Goal: Navigation & Orientation: Find specific page/section

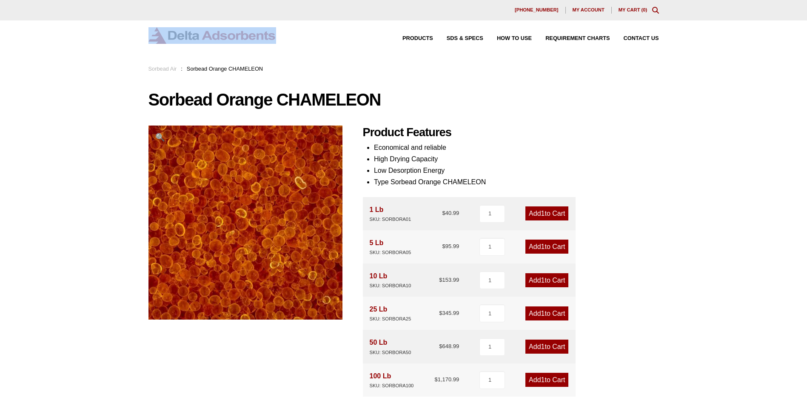
drag, startPoint x: 297, startPoint y: 41, endPoint x: 182, endPoint y: 41, distance: 115.3
click at [182, 41] on div "Products SDS & SPECS How to Use Requirement Charts Contact Us" at bounding box center [403, 35] width 510 height 17
drag, startPoint x: 182, startPoint y: 41, endPoint x: 301, endPoint y: 45, distance: 118.7
click at [301, 45] on div "Products SDS & SPECS How to Use Requirement Charts Contact Us" at bounding box center [403, 42] width 807 height 44
drag, startPoint x: 289, startPoint y: 36, endPoint x: 169, endPoint y: 37, distance: 120.4
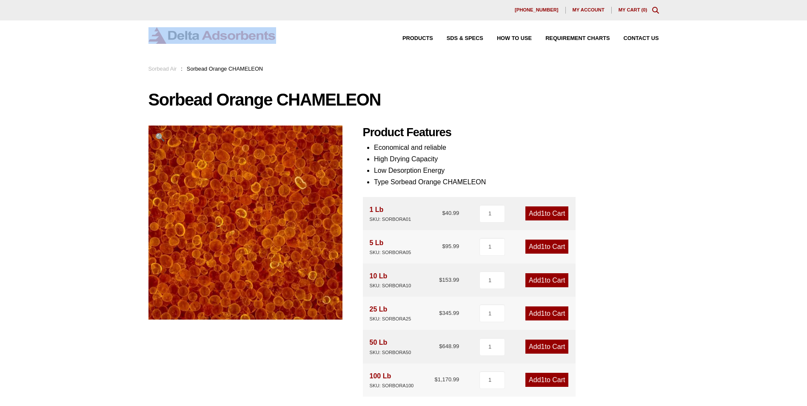
click at [169, 37] on div "Products SDS & SPECS How to Use Requirement Charts Contact Us" at bounding box center [403, 35] width 510 height 17
click at [289, 54] on div "Products SDS & SPECS How to Use Requirement Charts Contact Us" at bounding box center [403, 42] width 807 height 44
drag, startPoint x: 263, startPoint y: 45, endPoint x: 151, endPoint y: 46, distance: 112.3
click at [151, 46] on div "Products SDS & SPECS How to Use Requirement Charts Contact Us" at bounding box center [403, 42] width 807 height 44
drag, startPoint x: 151, startPoint y: 46, endPoint x: 252, endPoint y: 50, distance: 101.7
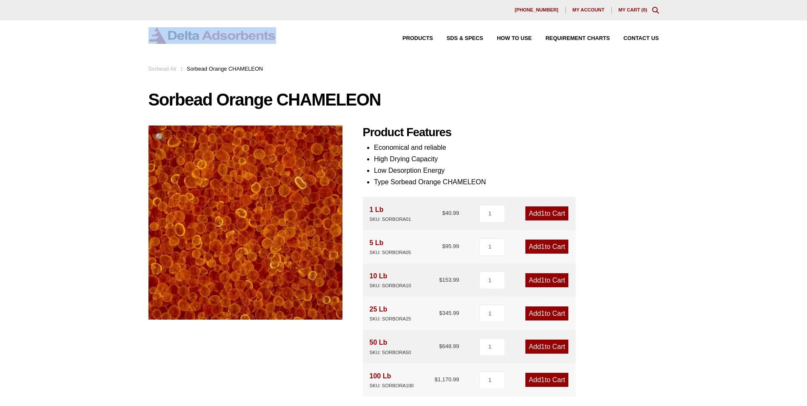
click at [252, 50] on div "Products SDS & SPECS How to Use Requirement Charts Contact Us" at bounding box center [403, 42] width 807 height 44
drag, startPoint x: 295, startPoint y: 37, endPoint x: 140, endPoint y: 42, distance: 154.5
click at [140, 42] on div "Products SDS & SPECS How to Use Requirement Charts Contact Us" at bounding box center [403, 42] width 807 height 44
click at [281, 41] on div "Products SDS & SPECS How to Use Requirement Charts Contact Us" at bounding box center [403, 35] width 510 height 17
